Goal: Task Accomplishment & Management: Use online tool/utility

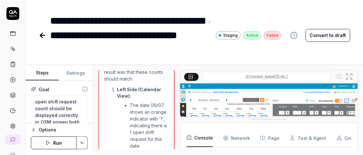
scroll to position [82, 0]
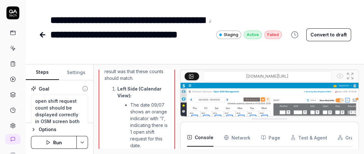
type textarea "*"
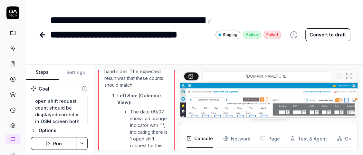
scroll to position [664, 0]
